Goal: Check status

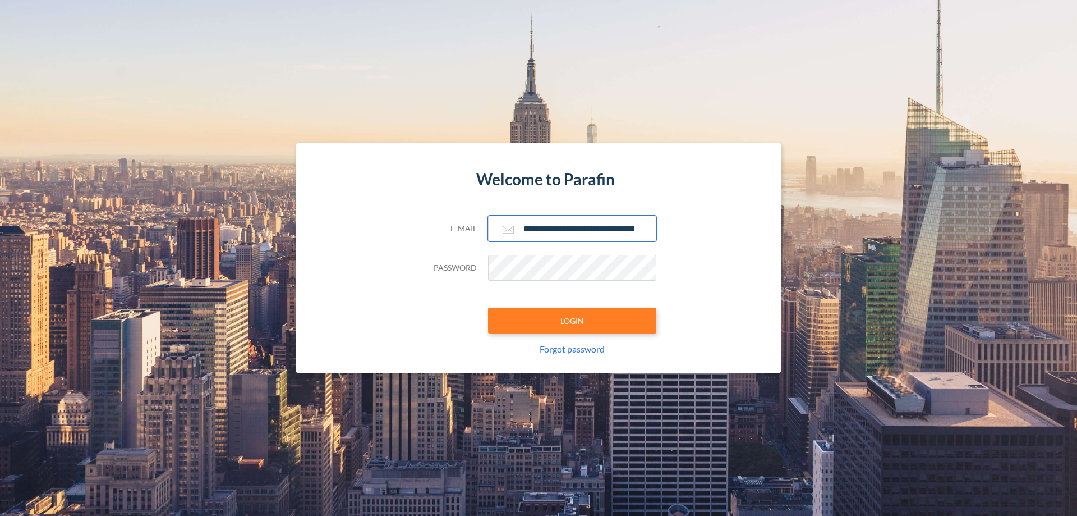
scroll to position [0, 18]
type input "**********"
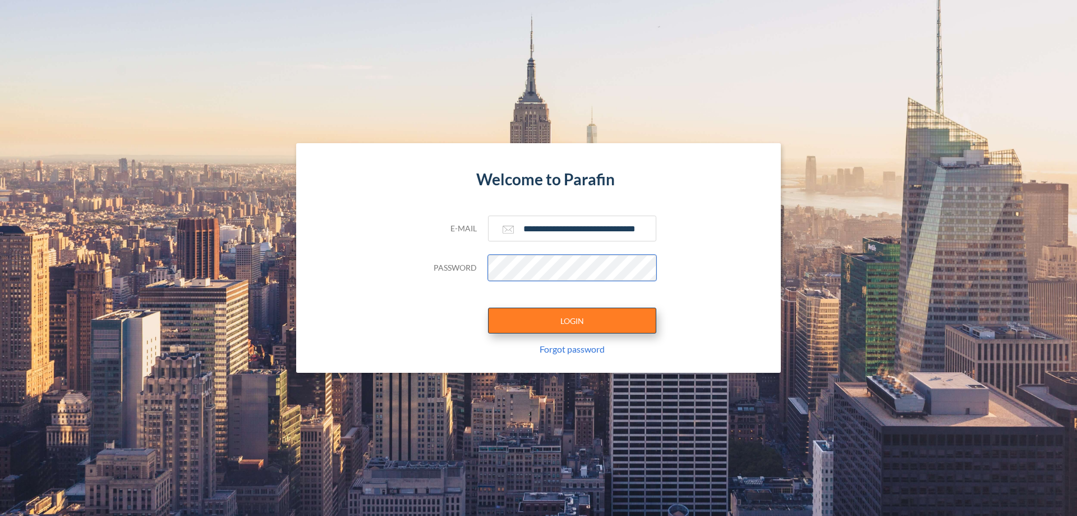
scroll to position [0, 0]
click at [572, 320] on button "LOGIN" at bounding box center [572, 320] width 168 height 26
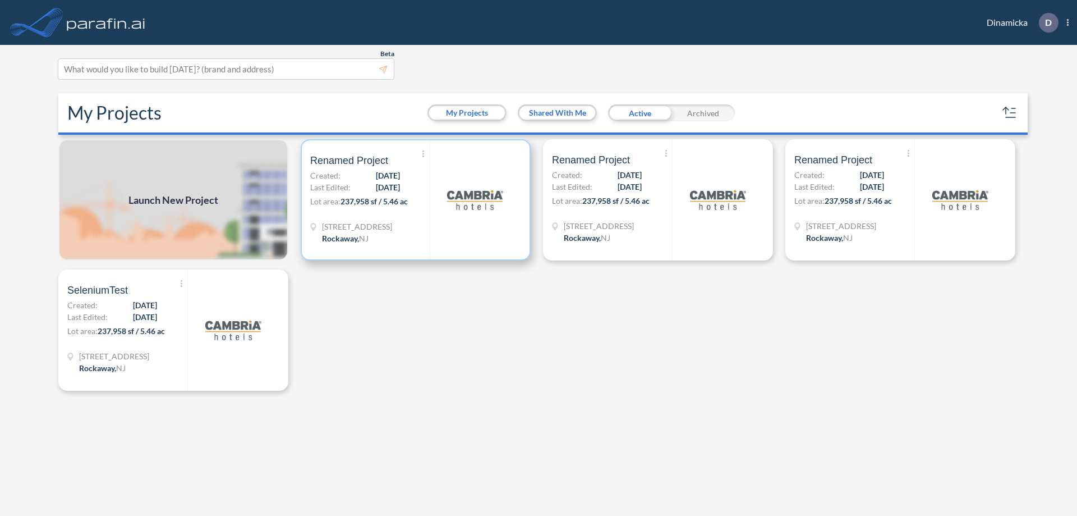
scroll to position [3, 0]
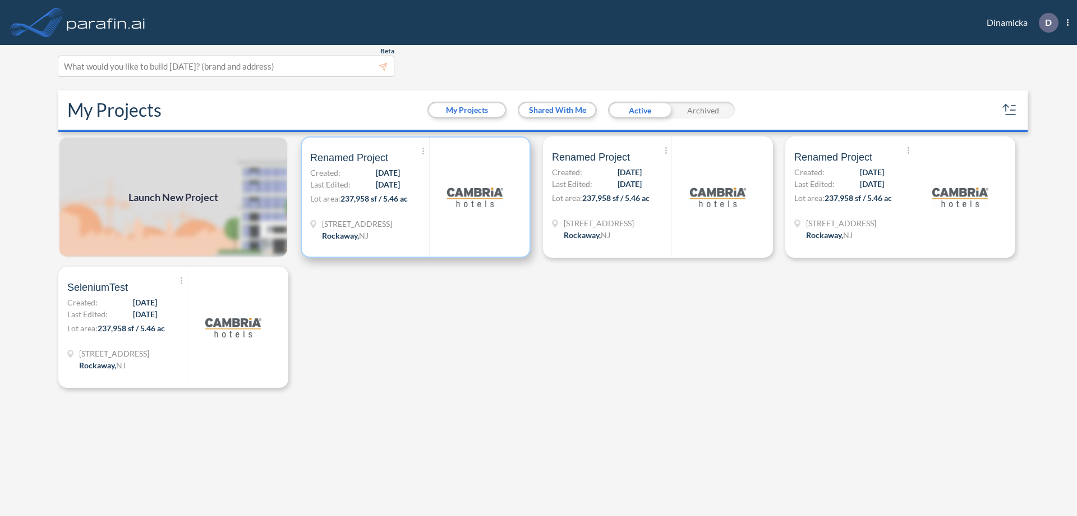
click at [416, 197] on p "Lot area: 237,958 sf / 5.46 ac" at bounding box center [369, 200] width 119 height 16
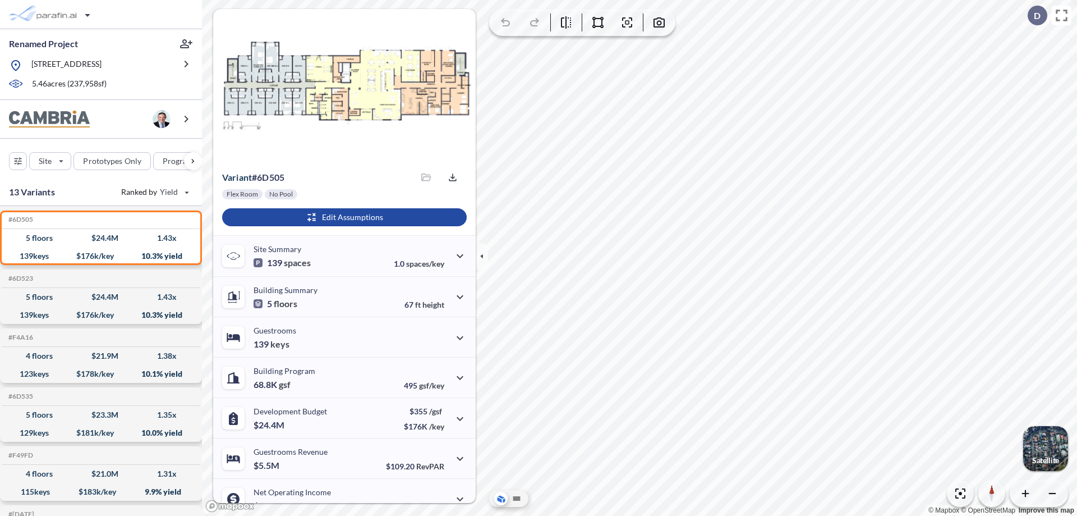
scroll to position [57, 0]
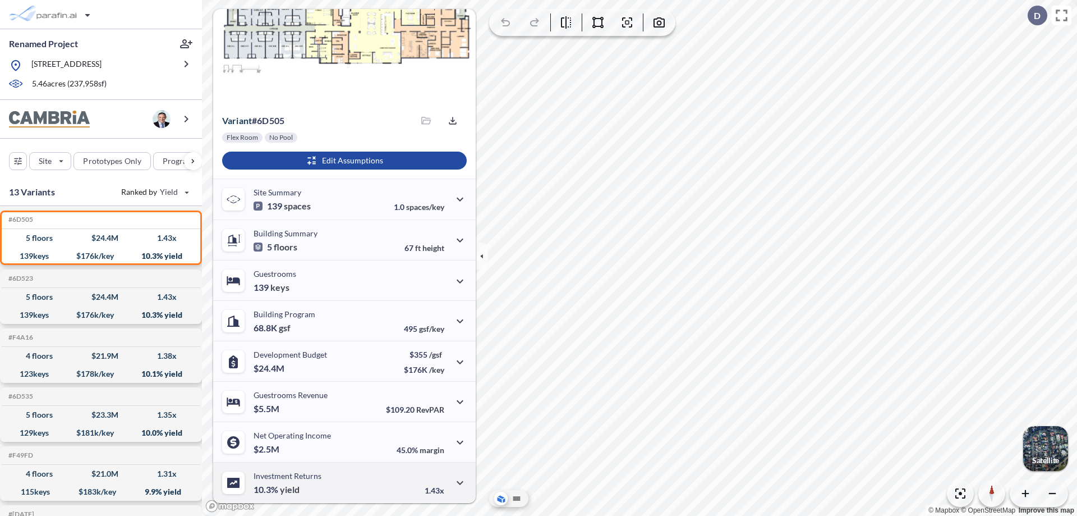
click at [343, 482] on div "Investment Returns 10.3% yield 1.43x" at bounding box center [344, 482] width 263 height 40
